Goal: Task Accomplishment & Management: Manage account settings

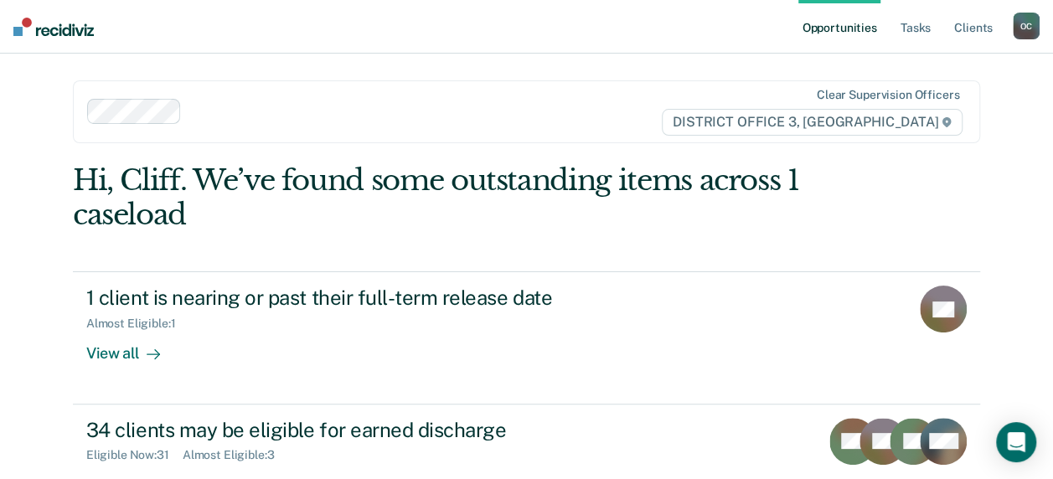
click at [845, 254] on div "Hi, Cliff. We’ve found some outstanding items across 1 caseload 1 client is nea…" at bounding box center [526, 481] width 907 height 636
click at [918, 30] on link "Tasks" at bounding box center [915, 27] width 37 height 54
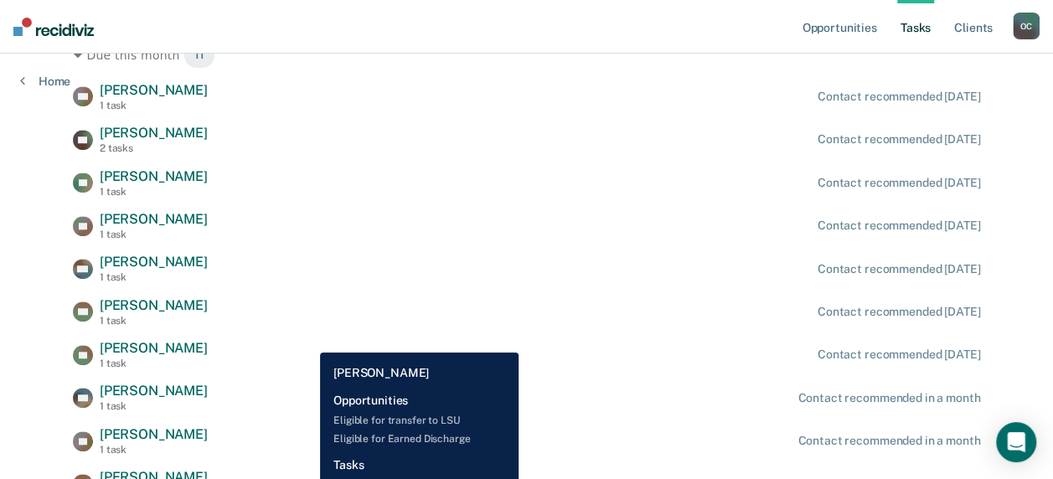
scroll to position [465, 0]
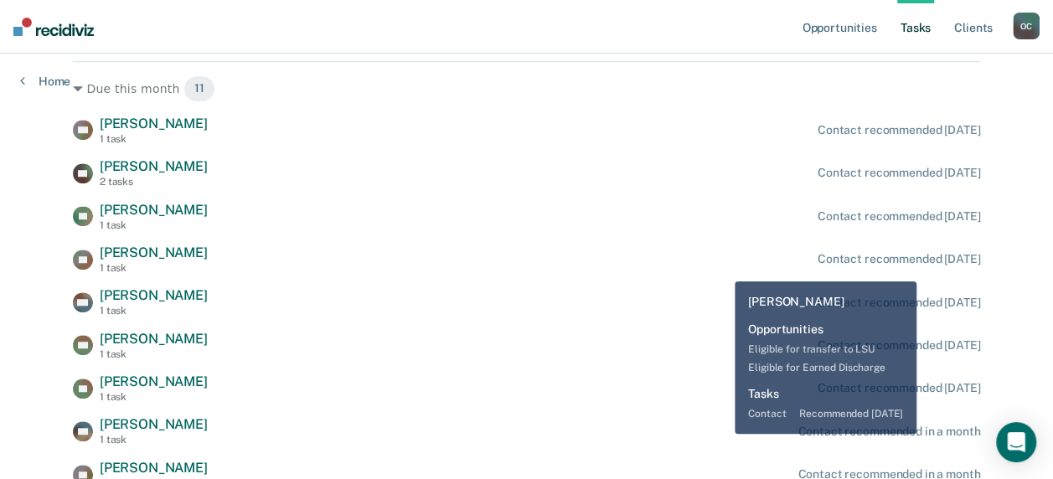
click at [722, 269] on div "TD [PERSON_NAME] 1 task Contact recommended [DATE]" at bounding box center [526, 259] width 907 height 29
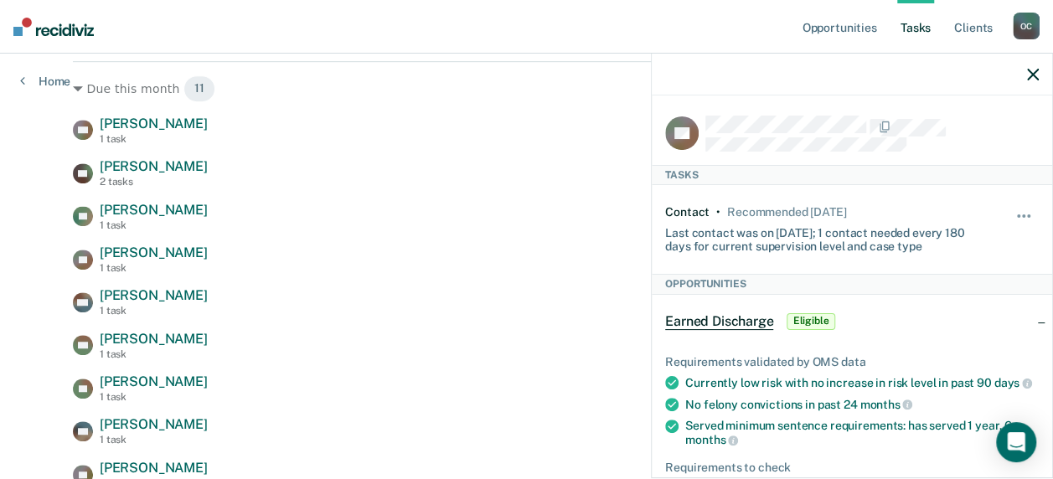
drag, startPoint x: 484, startPoint y: 224, endPoint x: 494, endPoint y: 221, distance: 9.6
click at [494, 220] on div "DF [PERSON_NAME] 1 task Contact recommended [DATE]" at bounding box center [526, 216] width 907 height 29
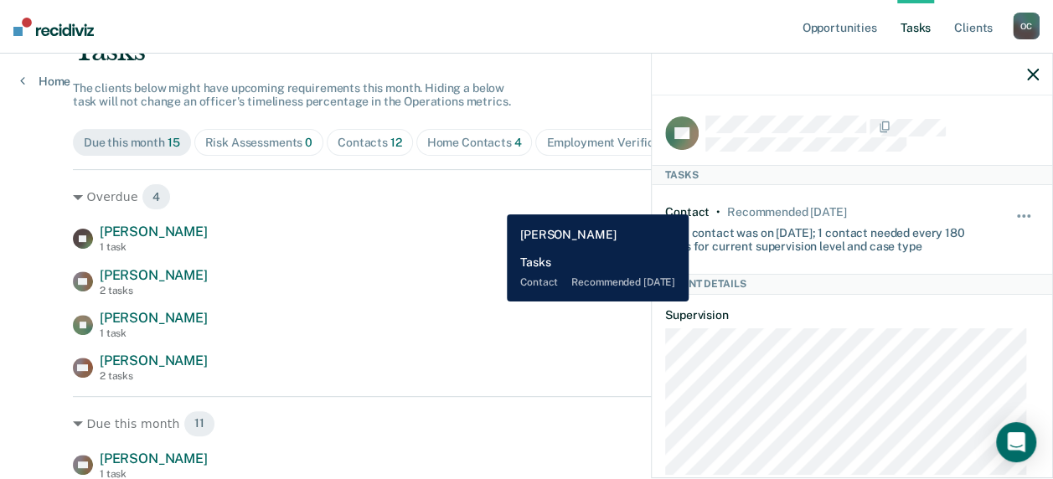
scroll to position [0, 0]
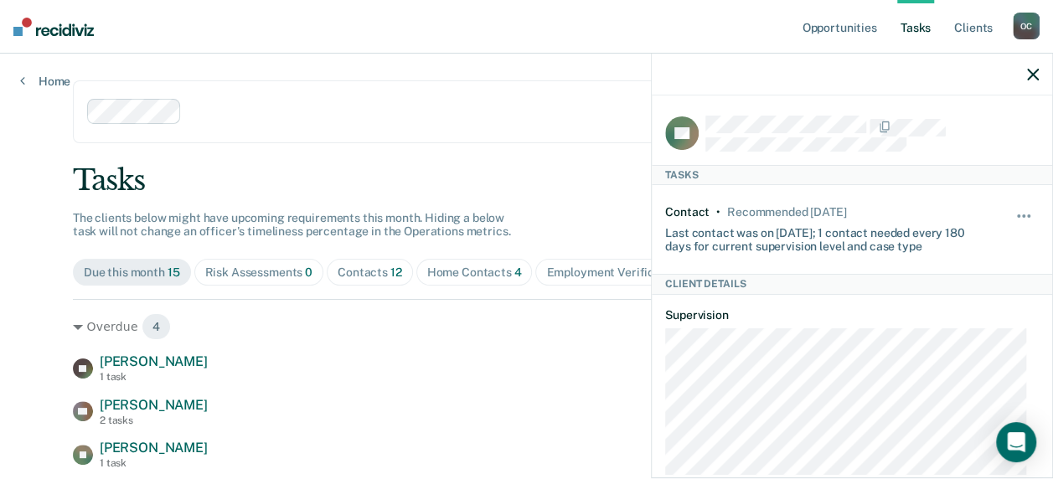
click at [1036, 80] on icon "button" at bounding box center [1033, 75] width 12 height 12
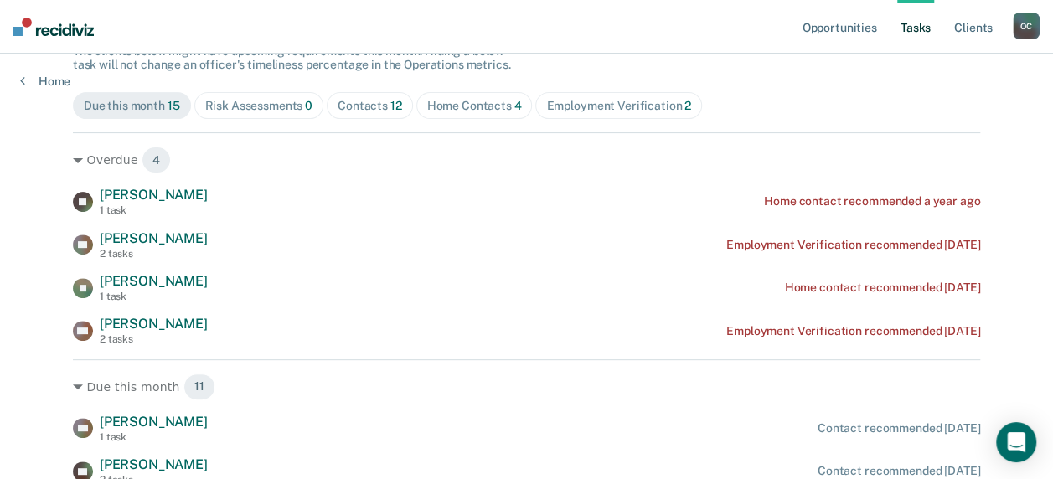
scroll to position [168, 0]
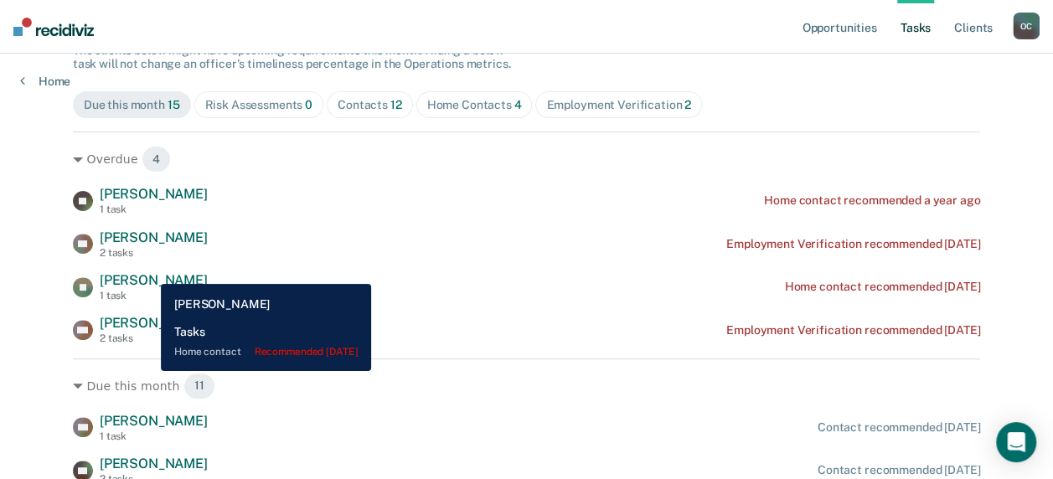
click at [148, 272] on span "[PERSON_NAME]" at bounding box center [154, 280] width 108 height 16
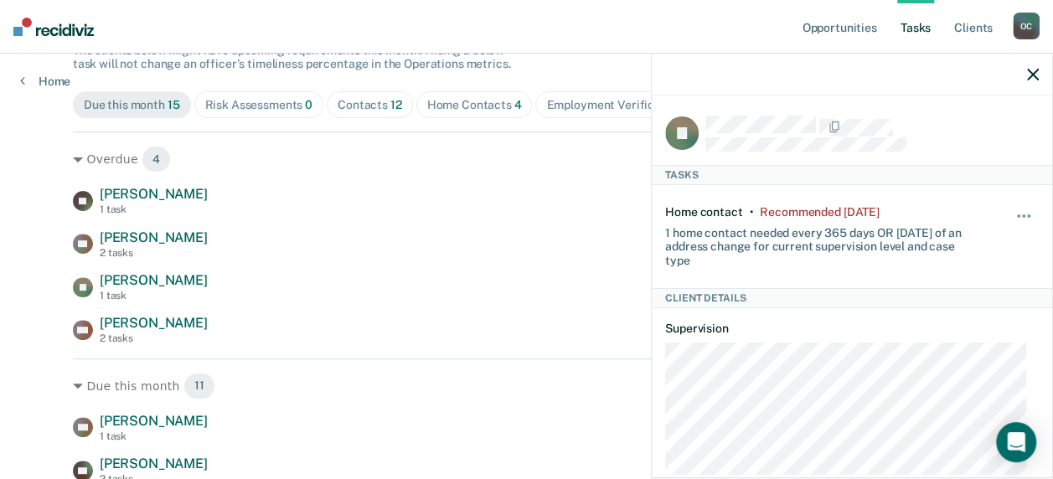
click at [1030, 77] on icon "button" at bounding box center [1033, 75] width 12 height 12
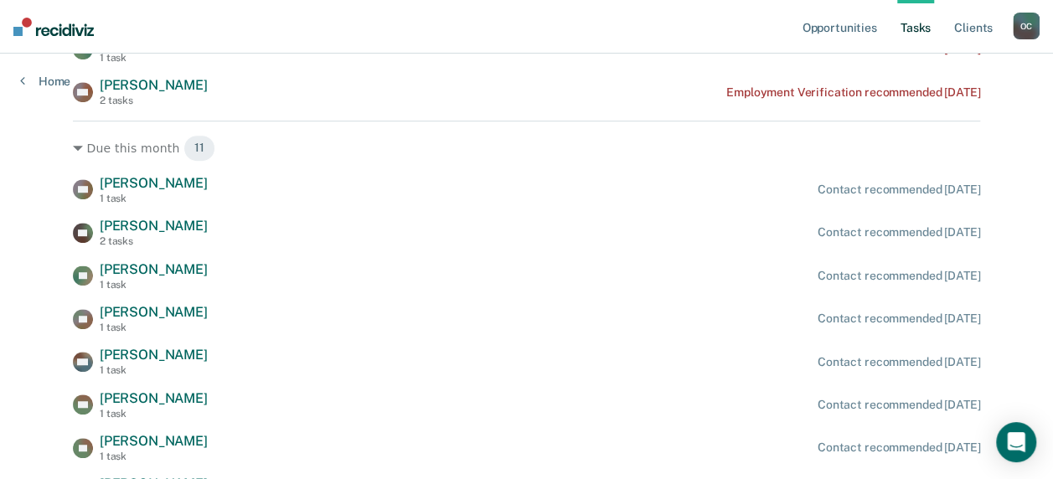
scroll to position [0, 0]
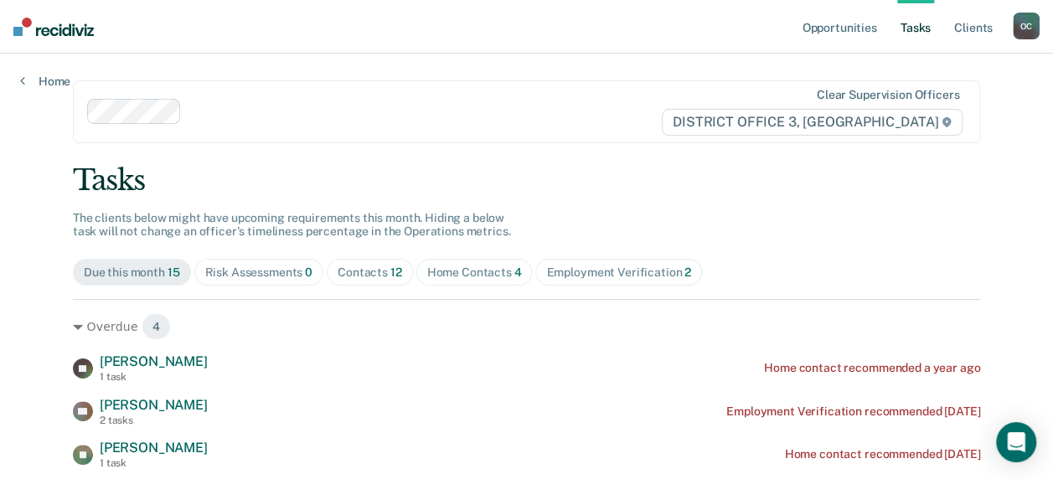
drag, startPoint x: 1059, startPoint y: 3, endPoint x: 492, endPoint y: 85, distance: 573.2
click at [494, 85] on div "Clear supervision officers DISTRICT OFFICE 3, [GEOGRAPHIC_DATA]" at bounding box center [526, 111] width 907 height 63
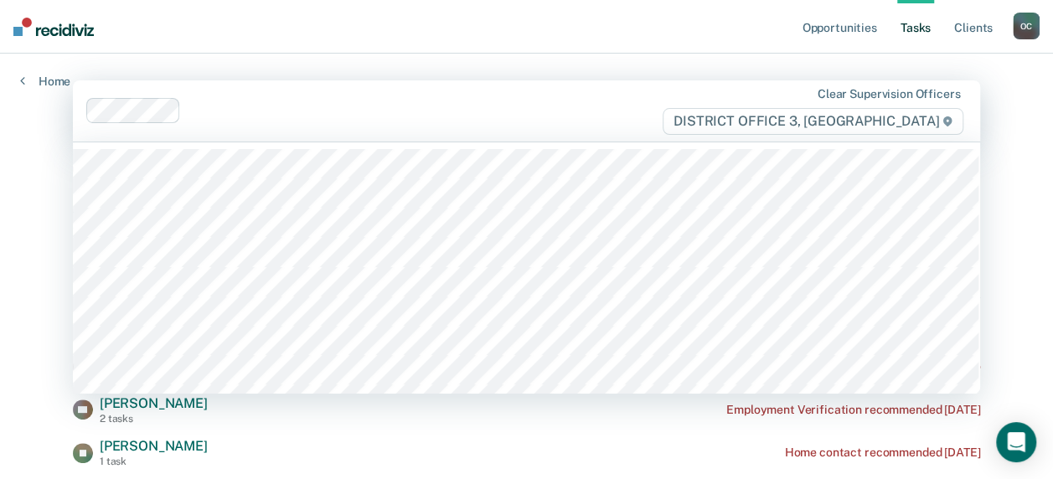
click at [336, 13] on nav "Opportunities Tasks Client s [PERSON_NAME] O C Profile How it works Log Out" at bounding box center [526, 27] width 1053 height 54
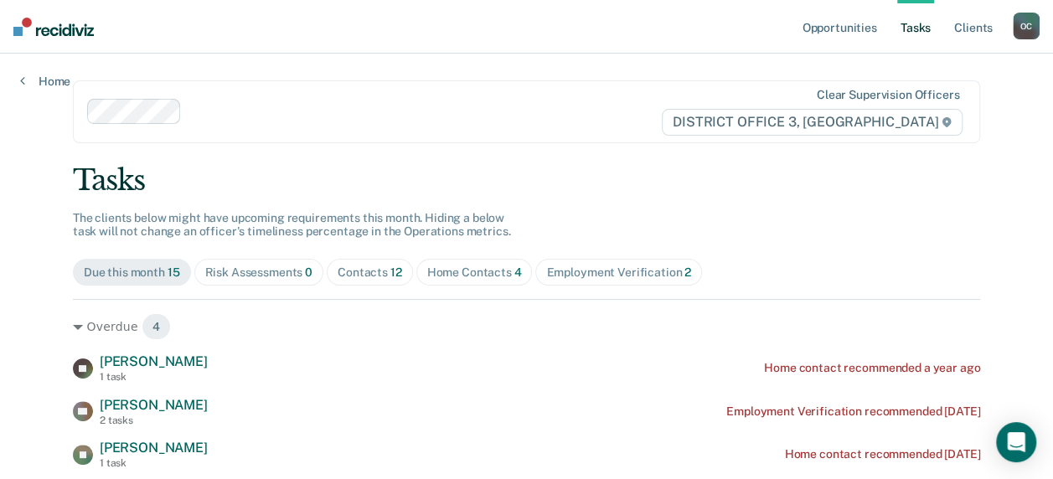
click at [478, 261] on span "Home Contacts 4" at bounding box center [474, 272] width 116 height 27
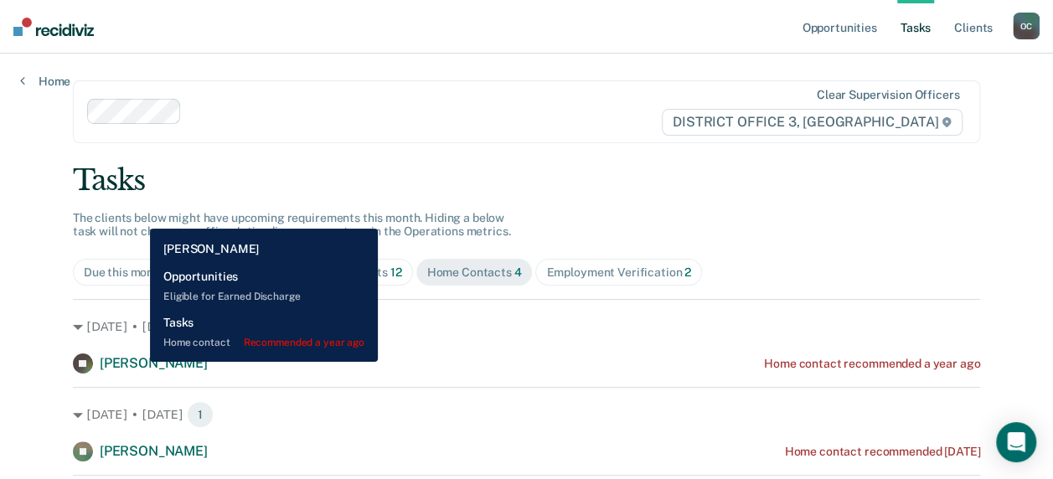
click at [137, 362] on span "[PERSON_NAME]" at bounding box center [154, 363] width 108 height 16
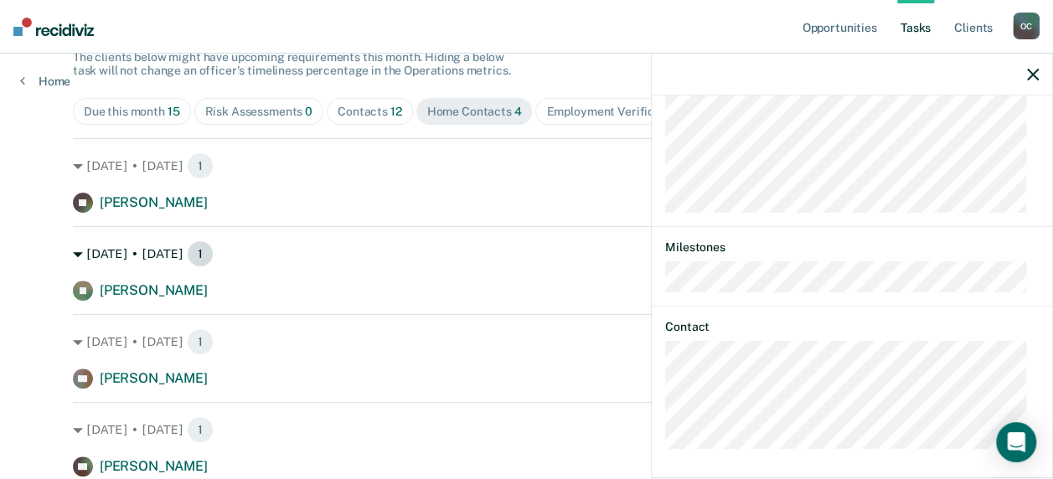
scroll to position [168, 0]
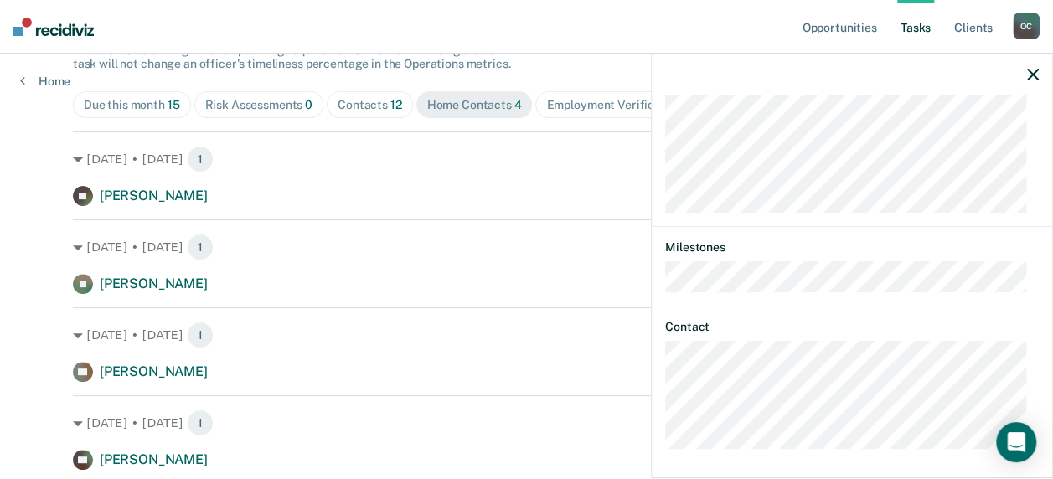
click at [1035, 74] on icon "button" at bounding box center [1033, 75] width 12 height 12
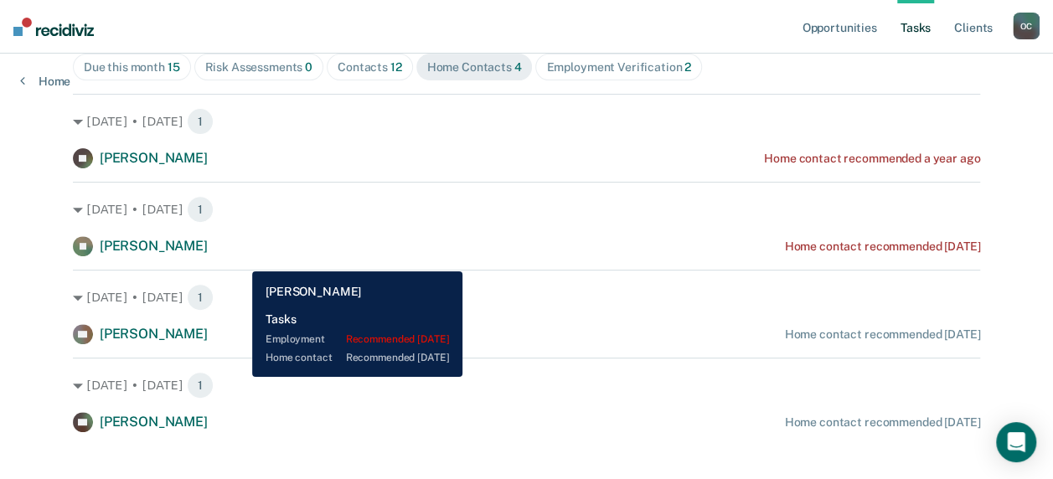
scroll to position [225, 0]
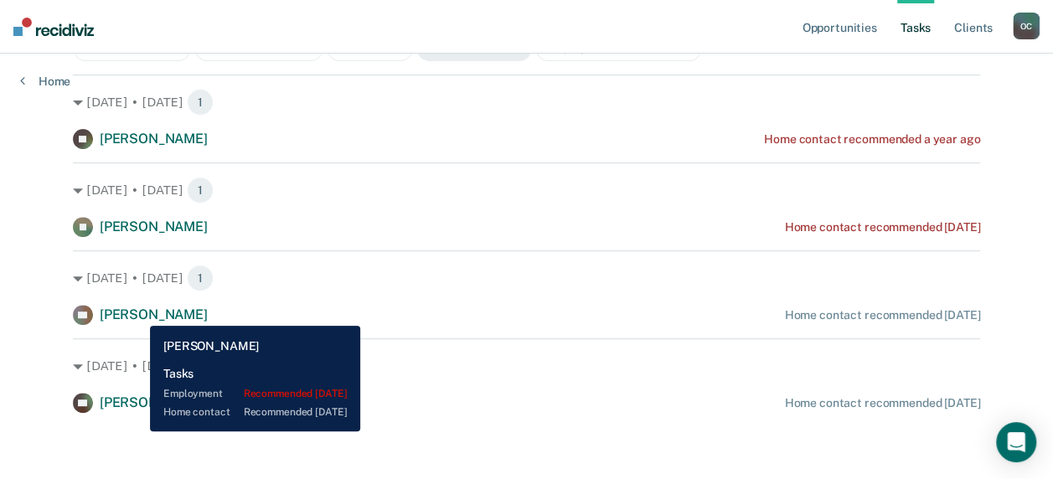
click at [138, 312] on span "[PERSON_NAME]" at bounding box center [154, 315] width 108 height 16
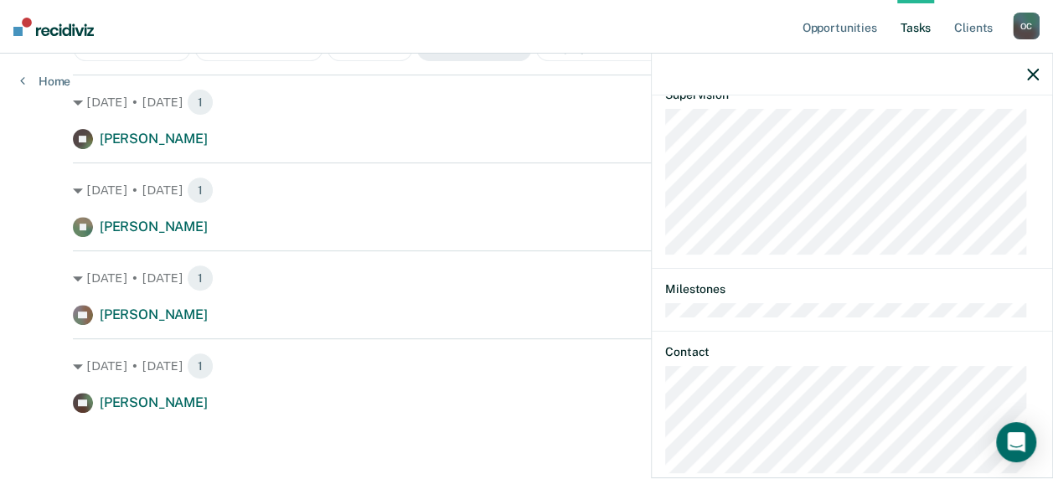
scroll to position [337, 0]
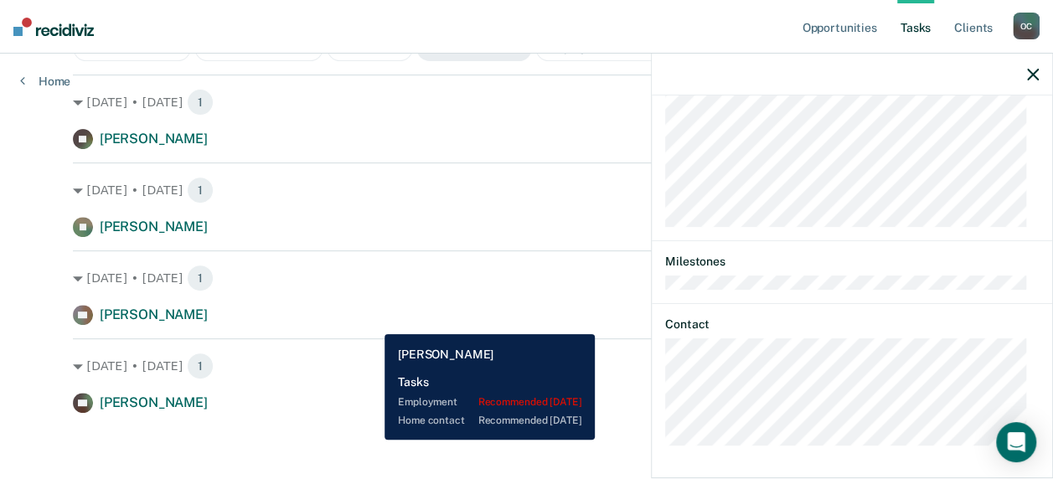
click at [370, 322] on div "CS [PERSON_NAME] Home contact recommended [DATE]" at bounding box center [526, 315] width 907 height 20
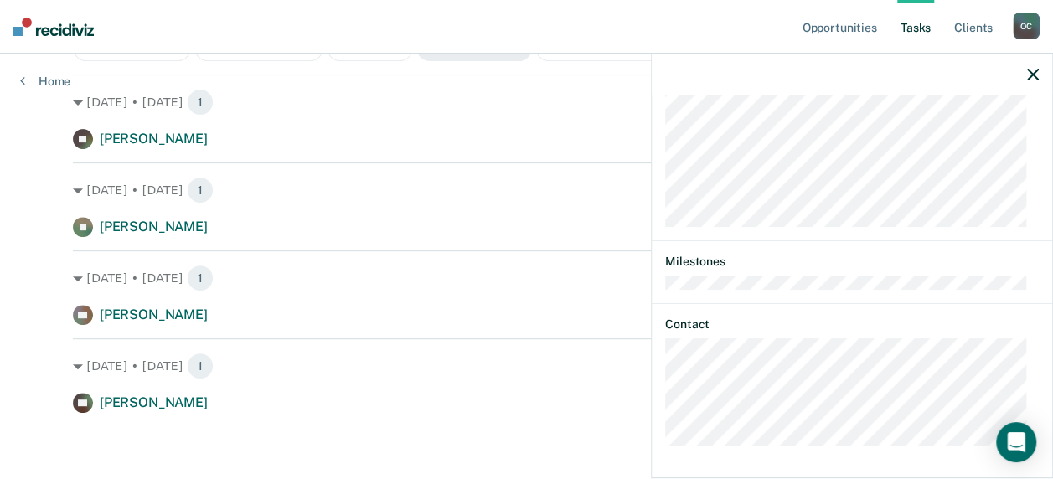
click at [378, 335] on div "[DATE] • [DATE] 1 [PERSON_NAME] Home contact recommended a year ago [DATE] • [D…" at bounding box center [526, 244] width 907 height 339
click at [1027, 77] on icon "button" at bounding box center [1033, 75] width 12 height 12
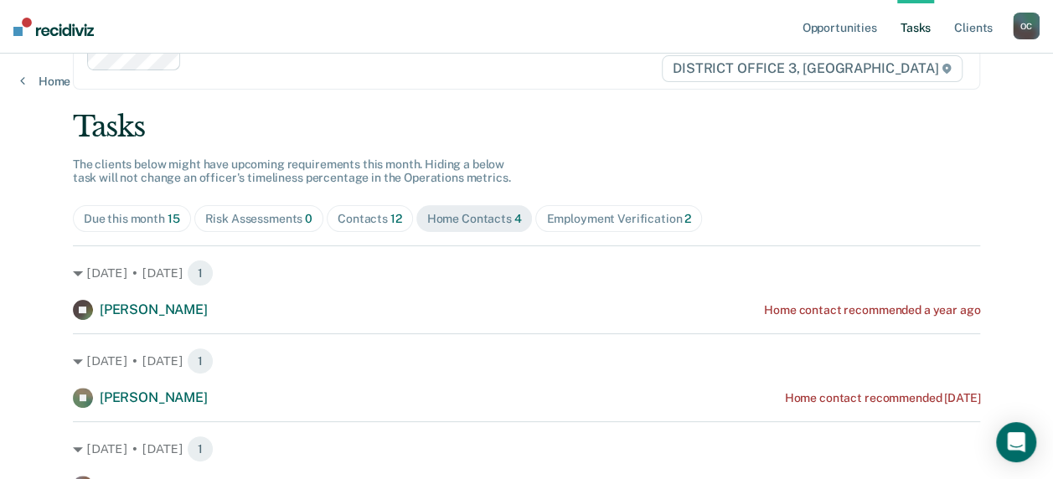
scroll to position [0, 0]
